Goal: Understand site structure

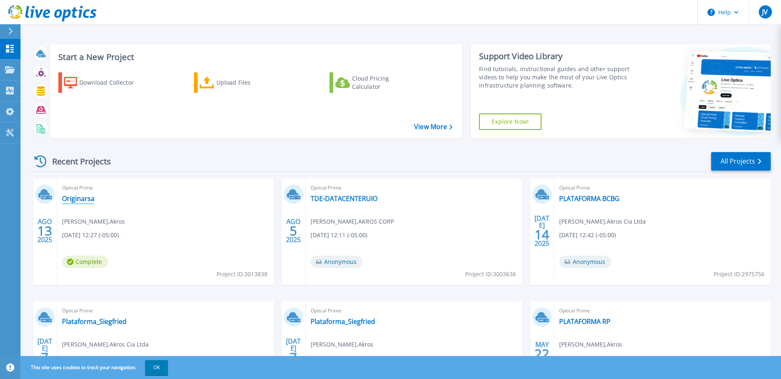
click at [78, 199] on link "Originarsa" at bounding box center [78, 198] width 32 height 8
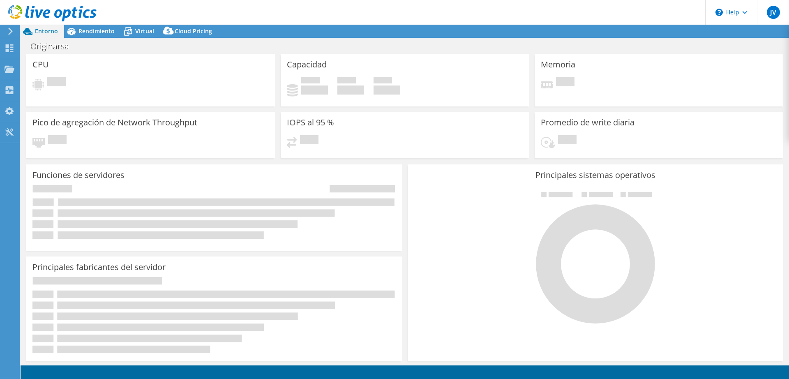
select select "USD"
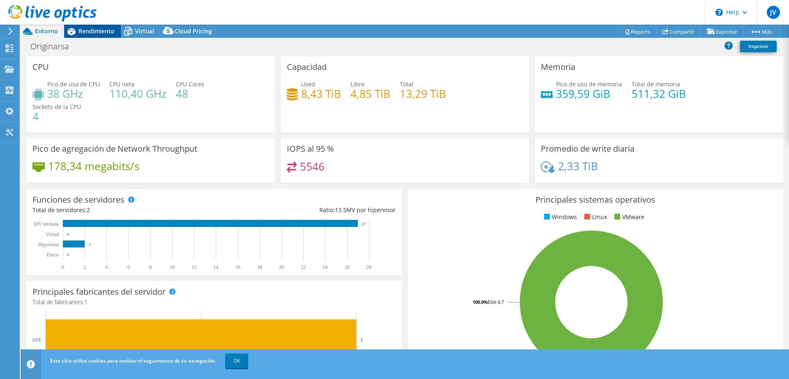
click at [92, 31] on span "Rendimiento" at bounding box center [96, 31] width 36 height 8
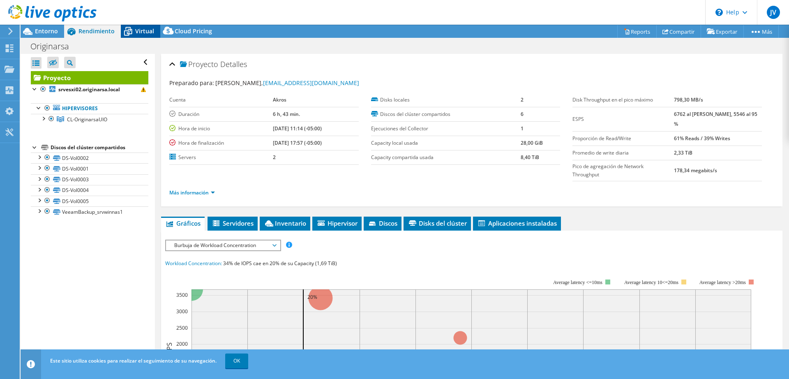
click at [135, 31] on span "Virtual" at bounding box center [144, 31] width 19 height 8
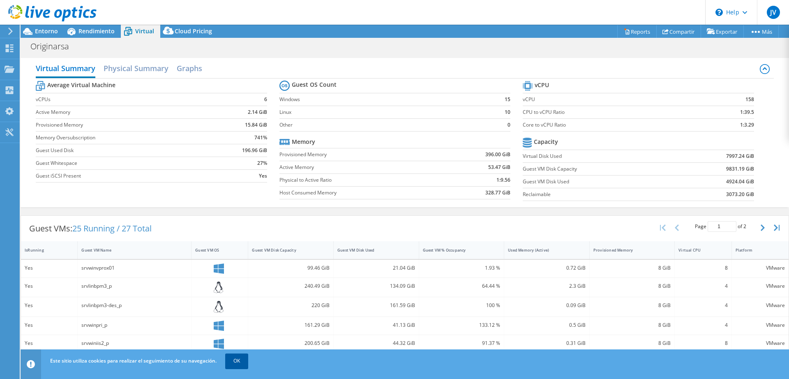
click at [239, 362] on link "OK" at bounding box center [236, 360] width 23 height 15
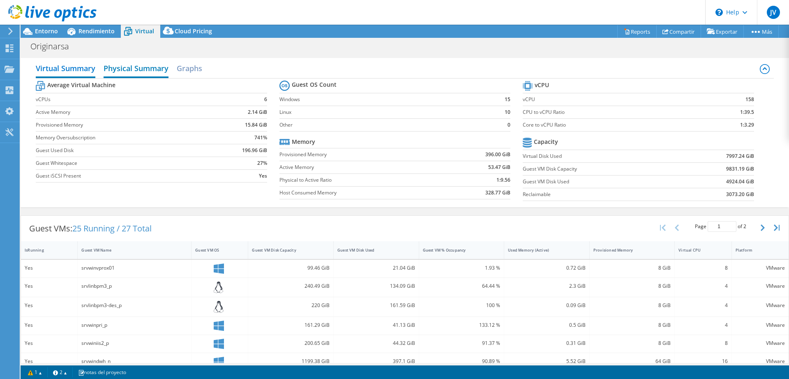
click at [110, 68] on h2 "Physical Summary" at bounding box center [136, 69] width 65 height 18
